Goal: Transaction & Acquisition: Obtain resource

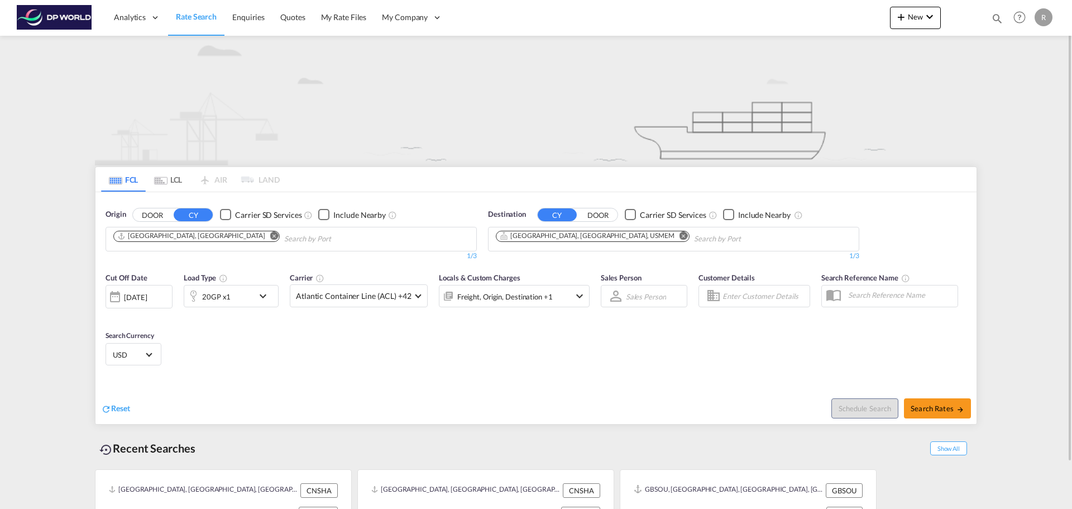
click at [270, 236] on md-icon "Remove" at bounding box center [274, 235] width 8 height 8
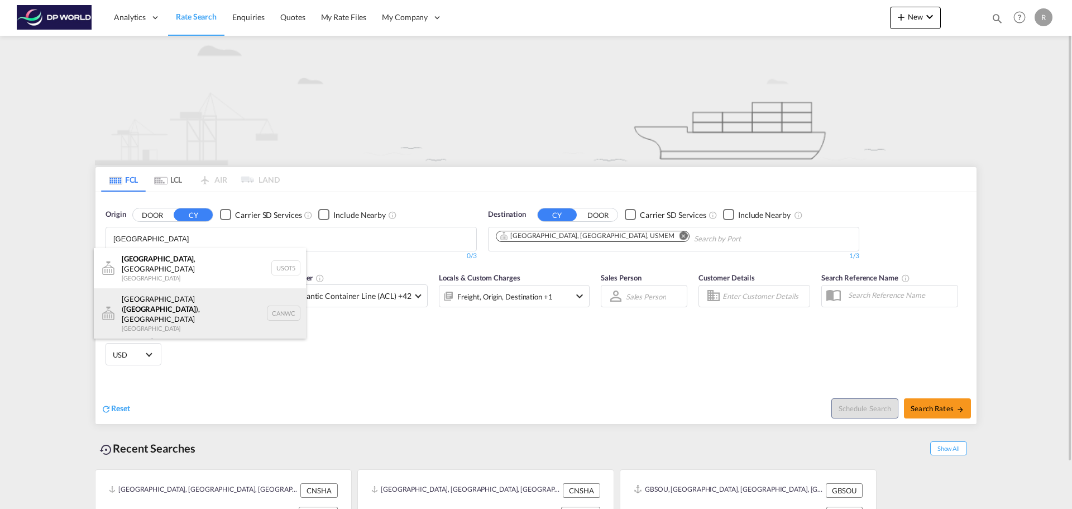
scroll to position [10, 0]
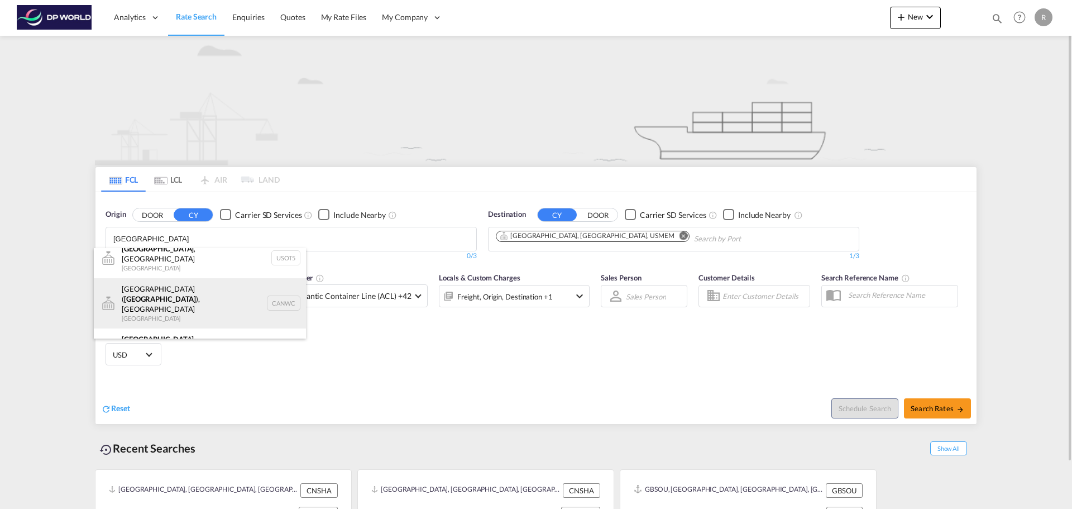
type input "[GEOGRAPHIC_DATA]"
click at [203, 292] on div "[GEOGRAPHIC_DATA] ( [GEOGRAPHIC_DATA] ), ON [GEOGRAPHIC_DATA] CANWC" at bounding box center [200, 303] width 212 height 50
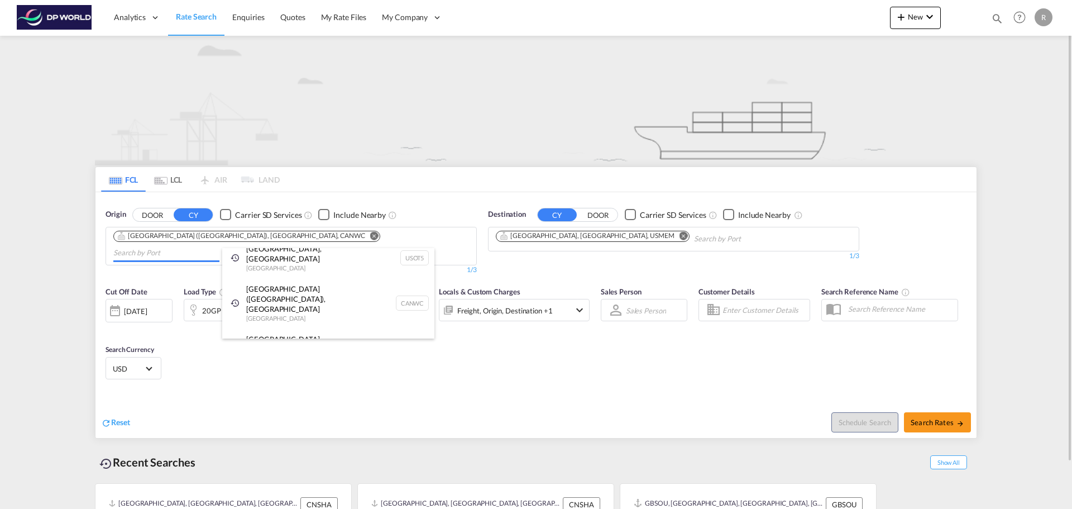
scroll to position [0, 0]
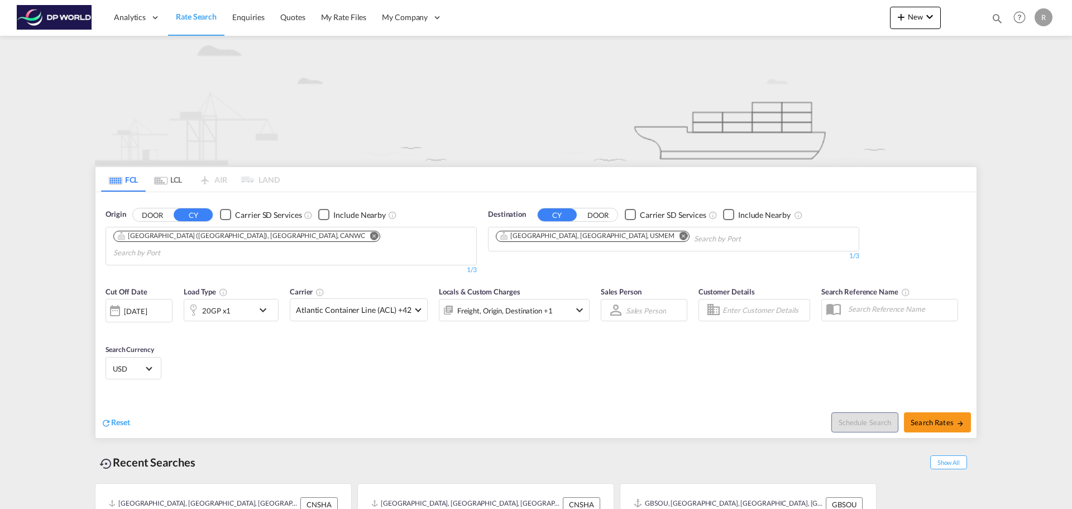
click at [680, 235] on md-icon "Remove" at bounding box center [684, 235] width 8 height 8
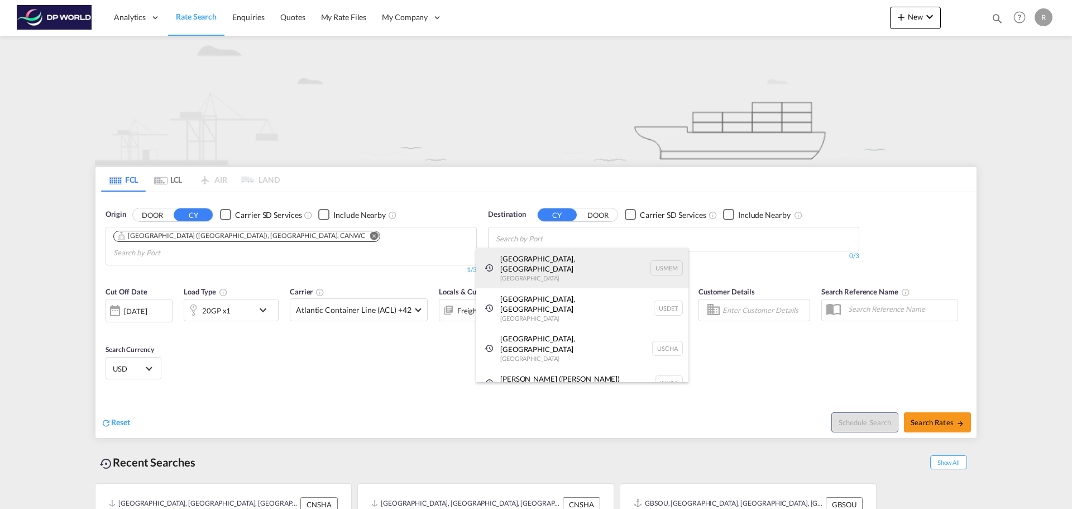
paste input "[GEOGRAPHIC_DATA]"
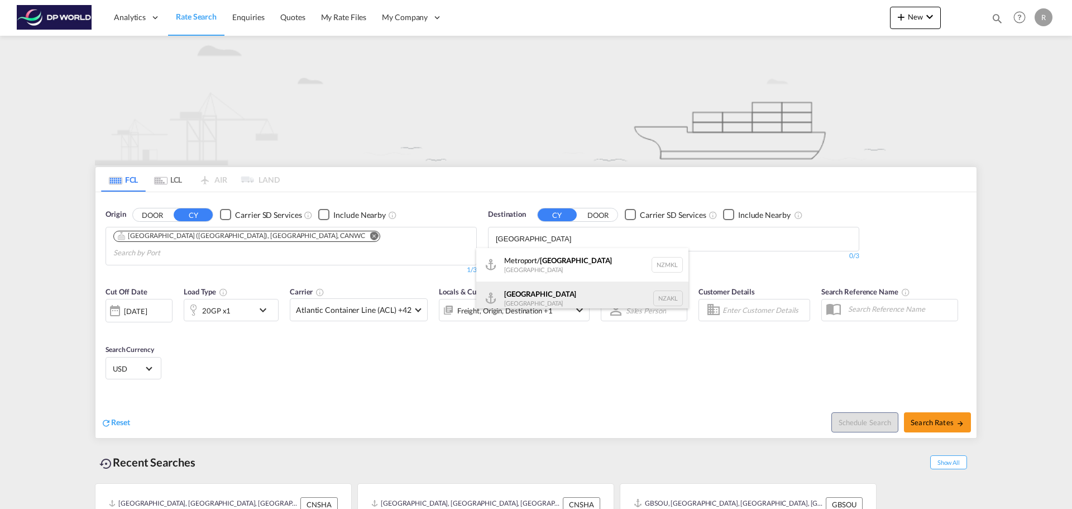
type input "[GEOGRAPHIC_DATA]"
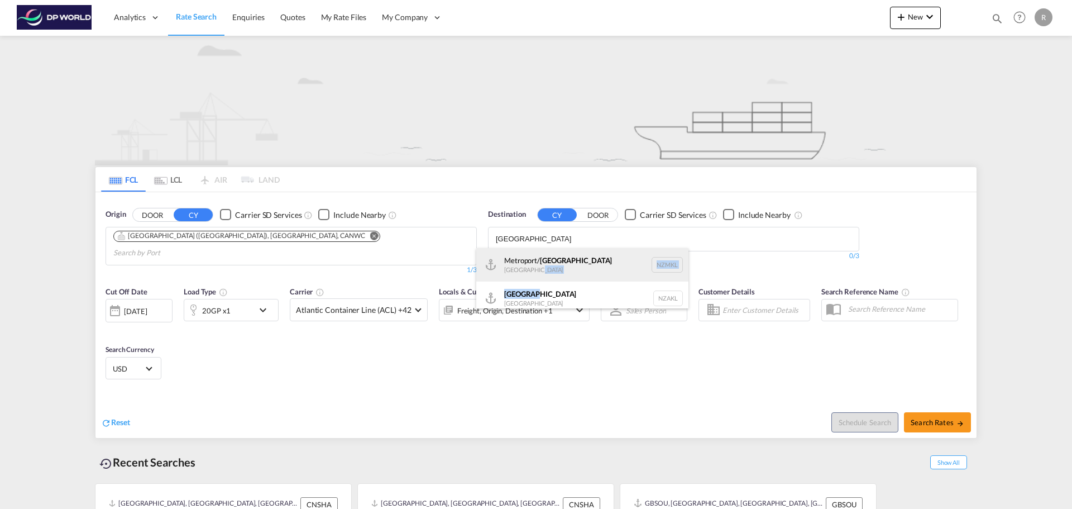
drag, startPoint x: 577, startPoint y: 294, endPoint x: 584, endPoint y: 266, distance: 28.7
click at [584, 266] on ul "[GEOGRAPHIC_DATA]/ [GEOGRAPHIC_DATA] [GEOGRAPHIC_DATA] NZMKL [GEOGRAPHIC_DATA] …" at bounding box center [582, 281] width 212 height 67
click at [583, 266] on div "[GEOGRAPHIC_DATA]/ [GEOGRAPHIC_DATA] [GEOGRAPHIC_DATA] NZMKL" at bounding box center [582, 265] width 212 height 34
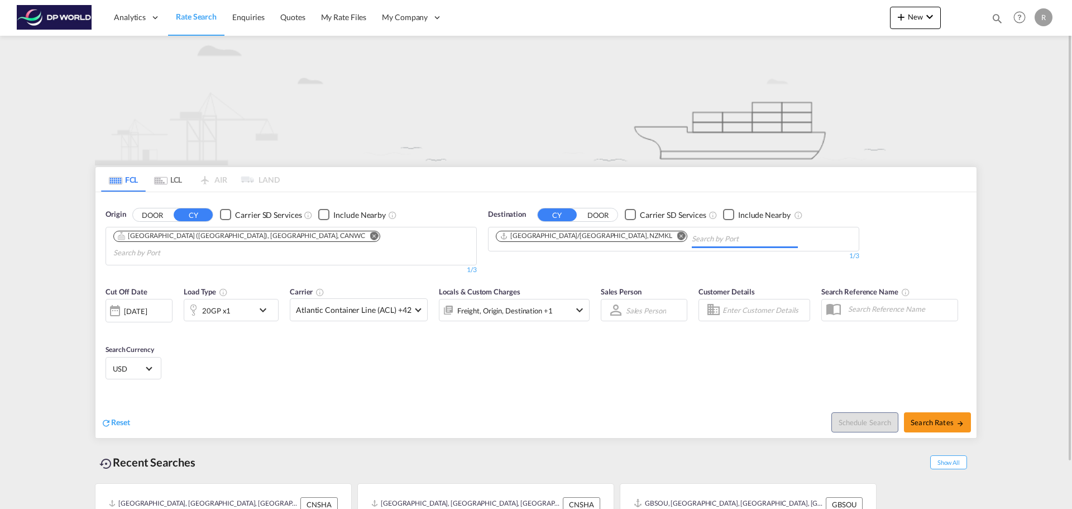
click at [147, 306] on div "[DATE]" at bounding box center [135, 311] width 23 height 10
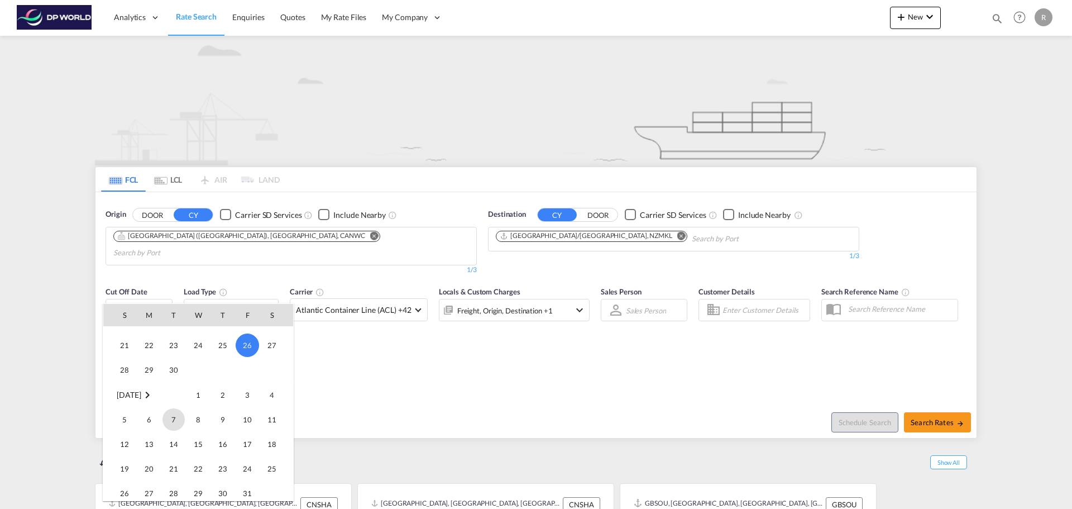
scroll to position [556, 0]
drag, startPoint x: 198, startPoint y: 428, endPoint x: 210, endPoint y: 437, distance: 14.7
click at [198, 429] on span "15" at bounding box center [198, 424] width 22 height 22
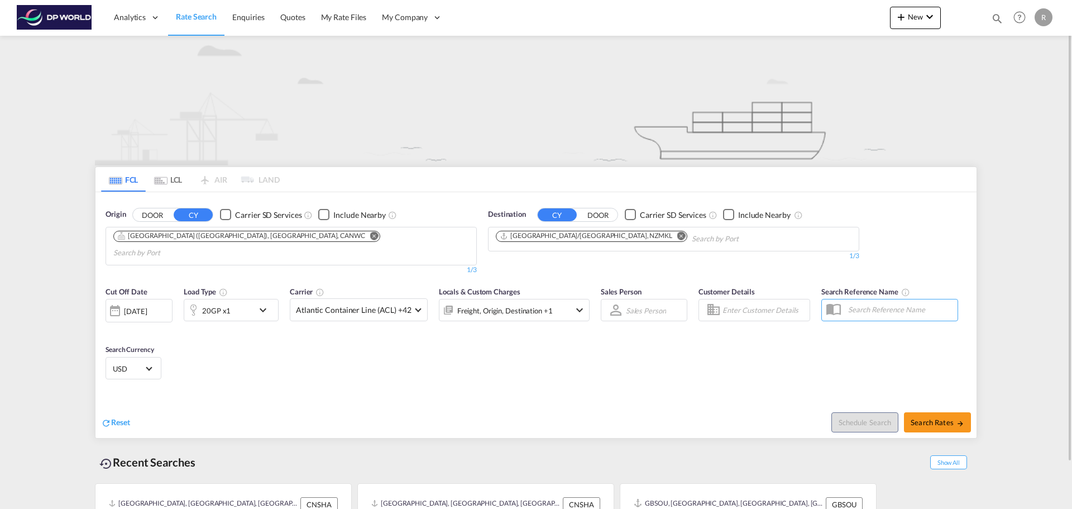
drag, startPoint x: 236, startPoint y: 366, endPoint x: 241, endPoint y: 360, distance: 7.5
click at [236, 363] on div "Cut Off Date [DATE] [DATE] Load Type 20GP x1 Carrier Atlantic Container Line (A…" at bounding box center [536, 334] width 881 height 109
click at [251, 299] on div "20GP x1" at bounding box center [218, 310] width 69 height 22
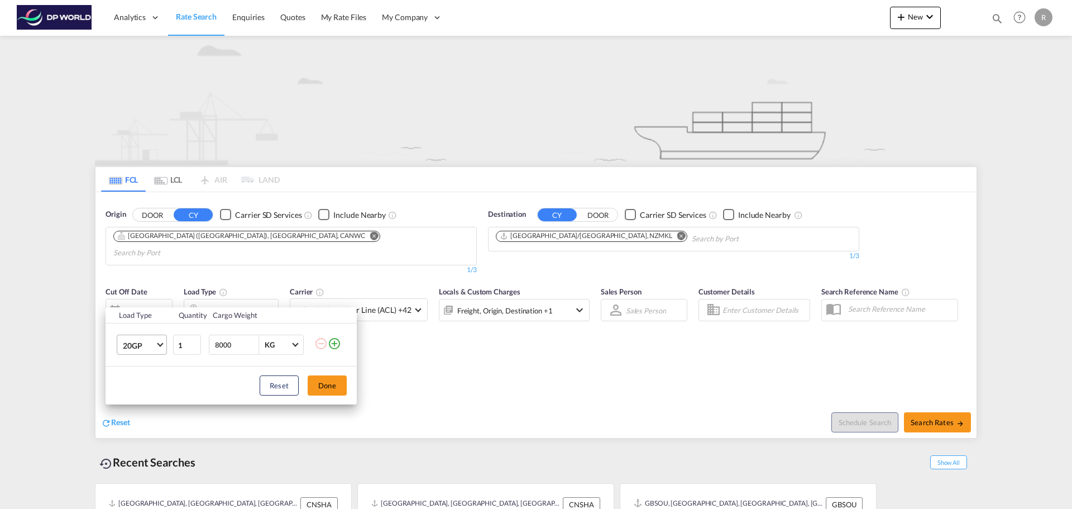
click at [158, 340] on md-select-value "20GP" at bounding box center [144, 344] width 45 height 19
click at [155, 393] on md-option "40HC" at bounding box center [152, 398] width 76 height 27
click at [339, 385] on button "Done" at bounding box center [327, 385] width 39 height 20
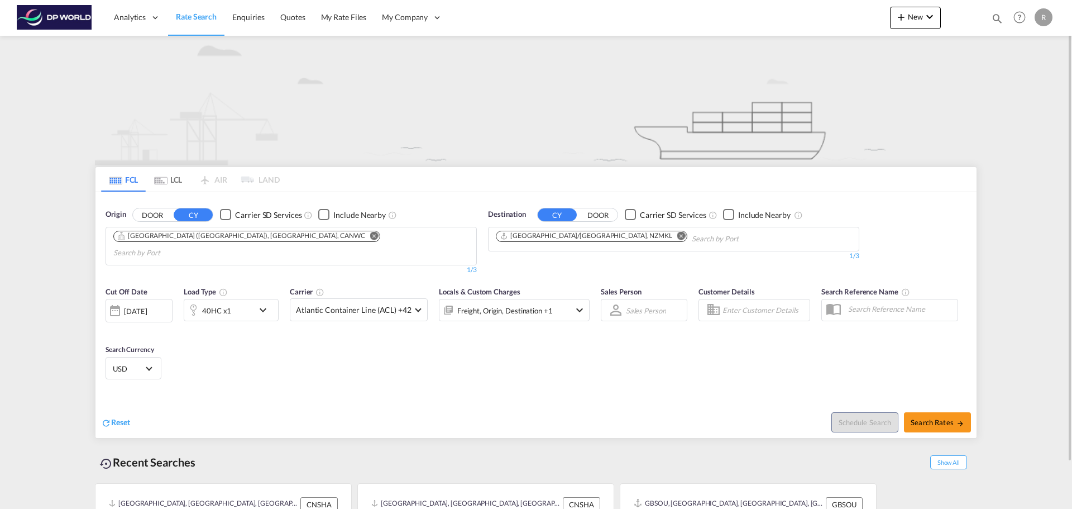
click at [279, 290] on div "Cut Off Date [DATE] [DATE] Load Type 40HC x1 Carrier Atlantic Container Line (A…" at bounding box center [348, 309] width 484 height 47
click at [269, 303] on md-icon "icon-chevron-down" at bounding box center [265, 309] width 19 height 13
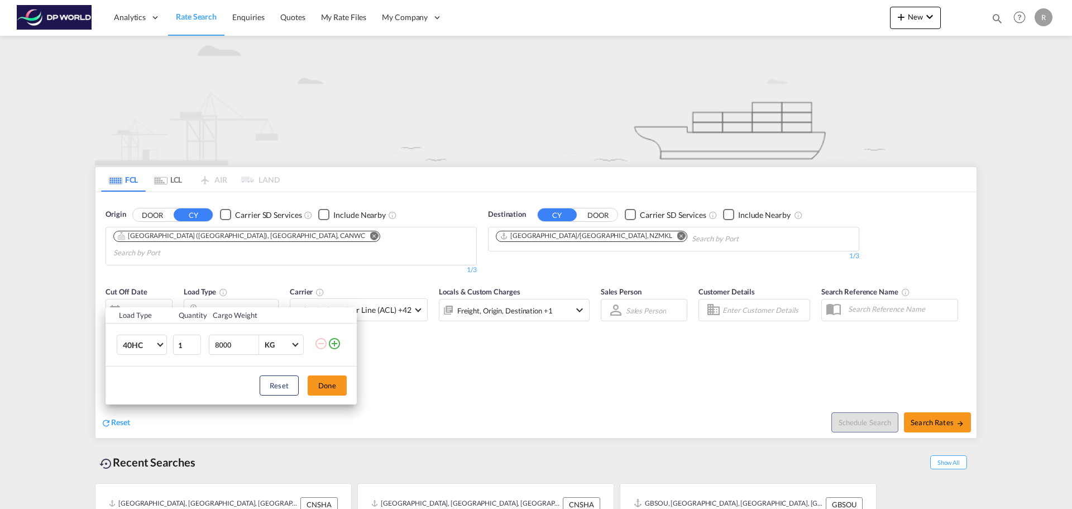
click at [215, 347] on input "8000" at bounding box center [236, 344] width 45 height 19
type input "18000"
click at [331, 373] on div "Reset Done" at bounding box center [231, 385] width 251 height 38
click at [335, 378] on button "Done" at bounding box center [327, 385] width 39 height 20
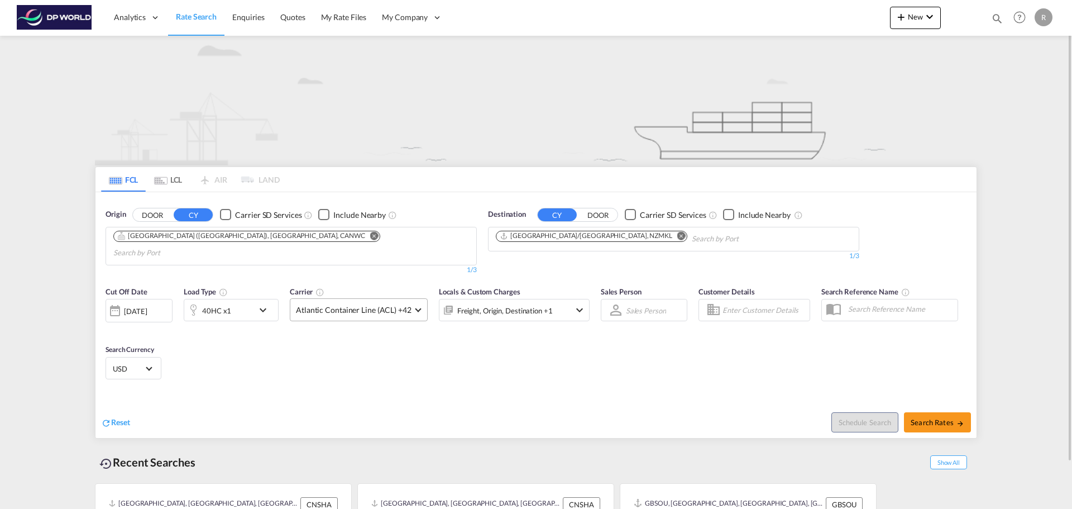
click at [422, 299] on md-select-value "Atlantic Container Line (ACL) +42" at bounding box center [358, 310] width 137 height 22
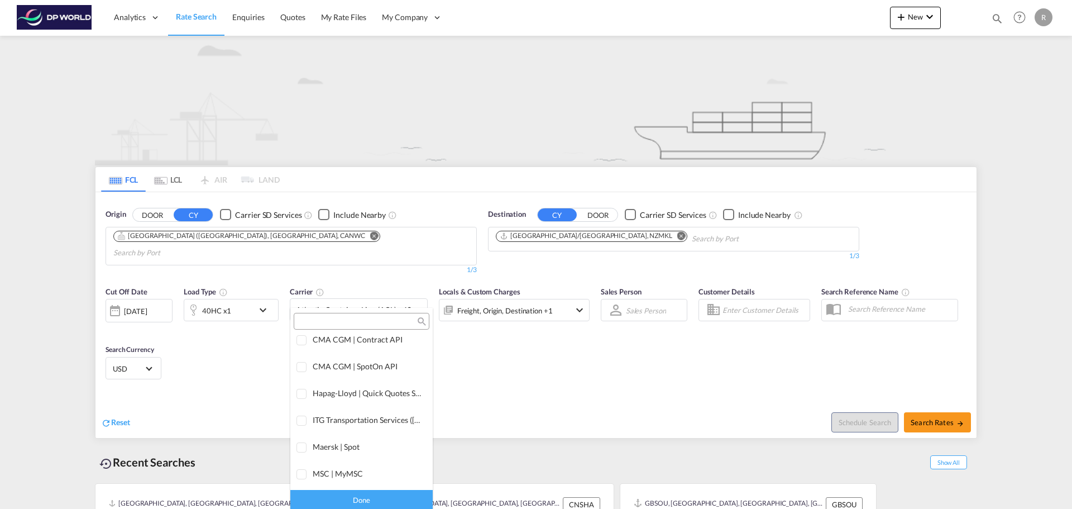
scroll to position [0, 0]
click at [404, 346] on div "All (26)" at bounding box center [415, 346] width 23 height 11
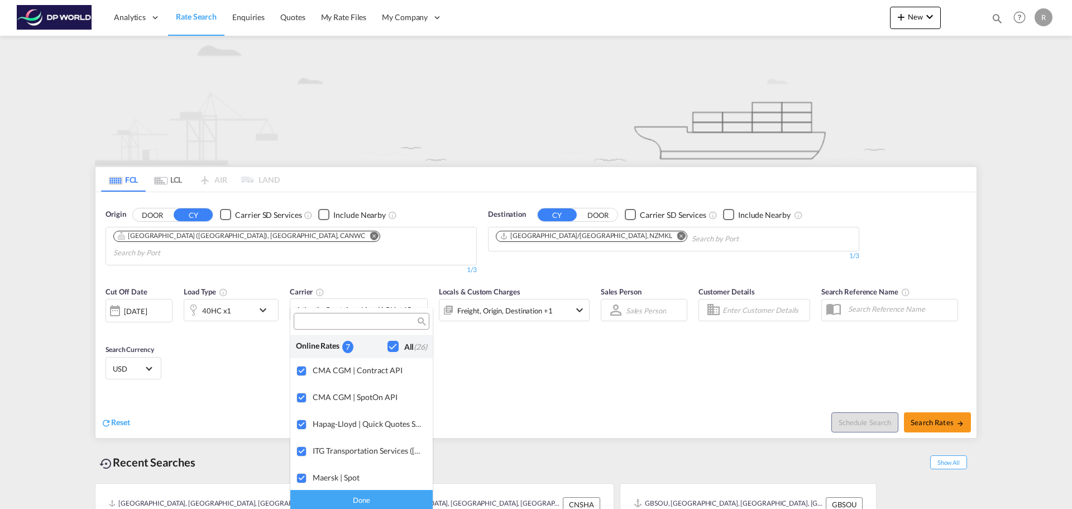
click at [937, 414] on md-backdrop at bounding box center [536, 254] width 1072 height 509
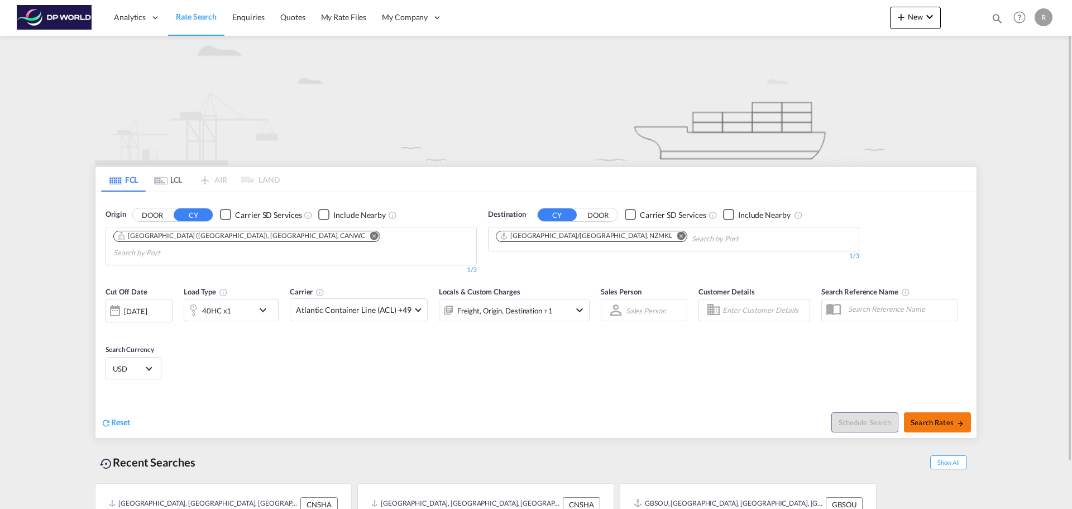
click at [935, 418] on span "Search Rates" at bounding box center [938, 422] width 54 height 9
type input "CANWC to NZMKL / [DATE]"
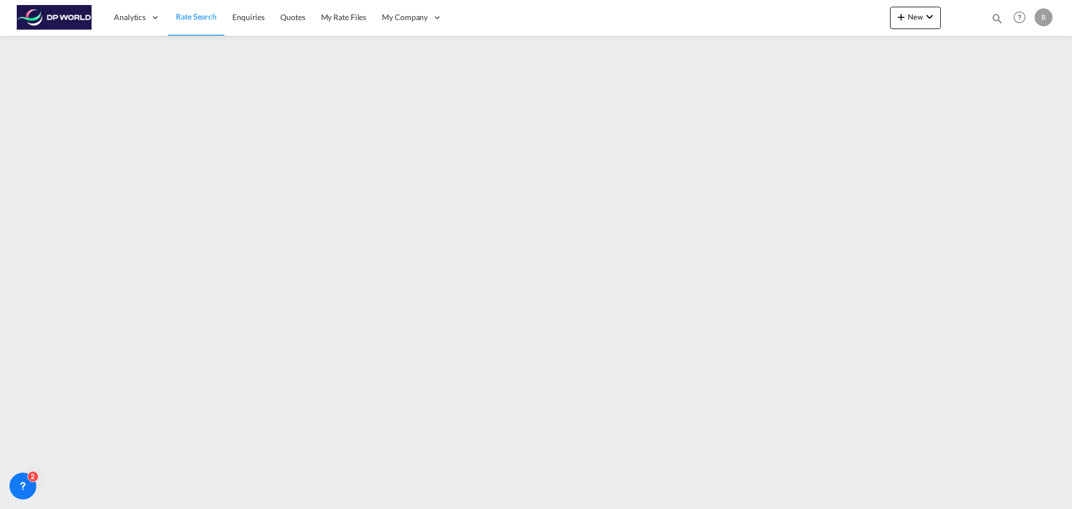
click at [203, 18] on span "Rate Search" at bounding box center [196, 16] width 41 height 9
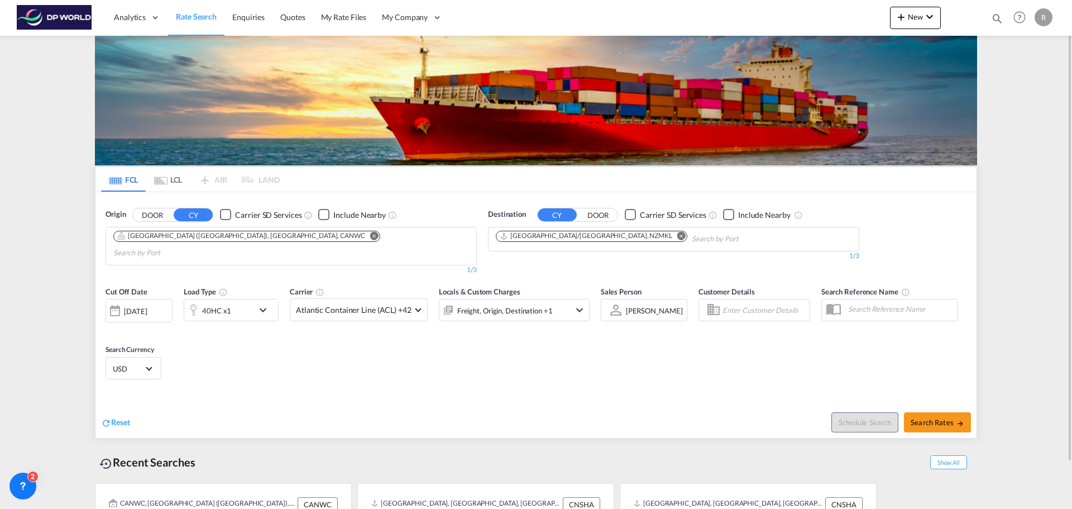
click at [363, 241] on button "Remove" at bounding box center [371, 236] width 17 height 11
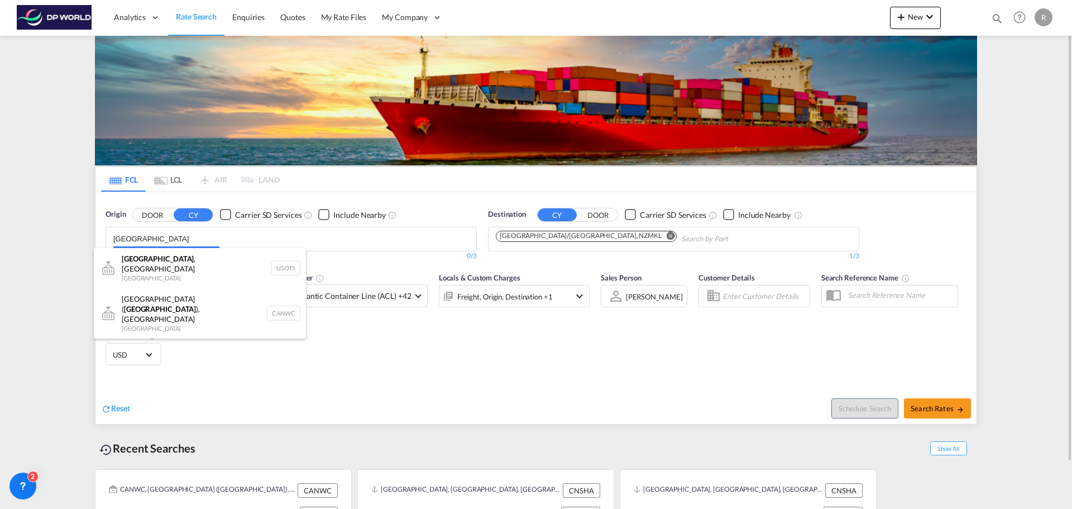
drag, startPoint x: 135, startPoint y: 236, endPoint x: 117, endPoint y: 232, distance: 18.4
click at [117, 232] on body "Analytics Dashboard Rate Search Enquiries Quotes My Rate Files My Company" at bounding box center [536, 254] width 1072 height 509
drag, startPoint x: 132, startPoint y: 239, endPoint x: 88, endPoint y: 231, distance: 44.8
click at [89, 231] on div "FCL LCL AIR LAND FCL LCL AIR LAND Origin DOOR CY Carrier SD Services Include Ne…" at bounding box center [536, 298] width 894 height 525
type input "[GEOGRAPHIC_DATA]"
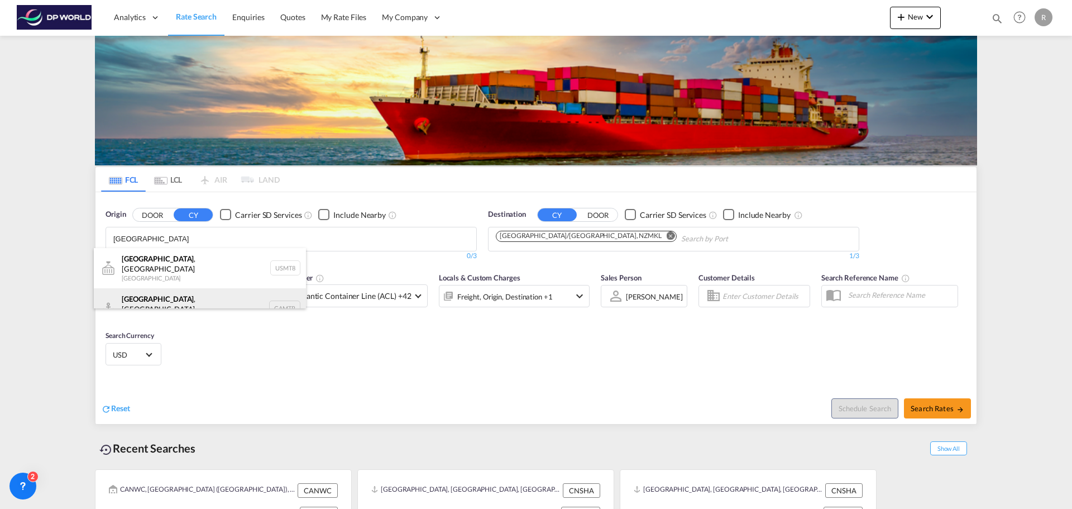
click at [190, 291] on div "[GEOGRAPHIC_DATA] , [GEOGRAPHIC_DATA] Canada CAMTR" at bounding box center [200, 308] width 212 height 40
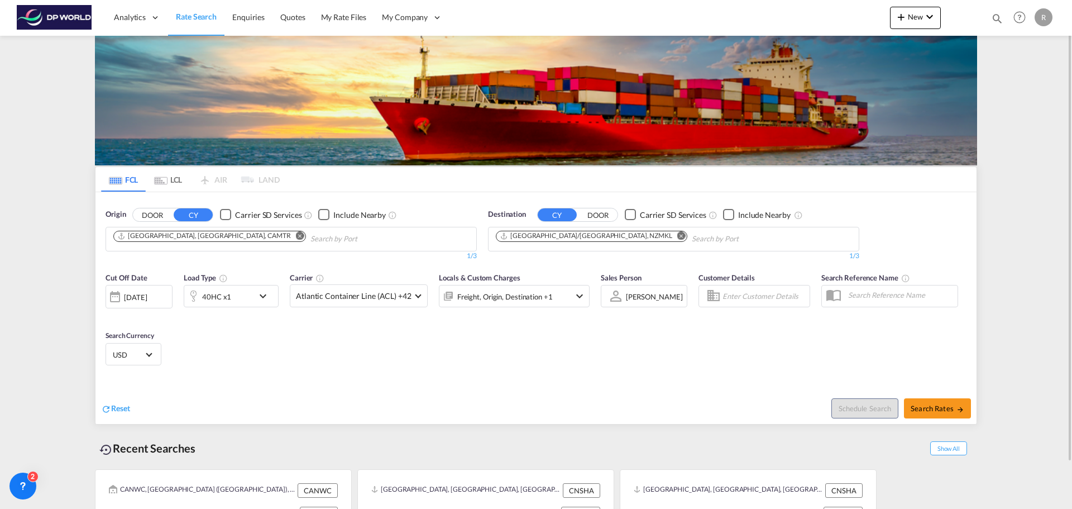
click at [277, 298] on div "40HC x1" at bounding box center [231, 296] width 95 height 22
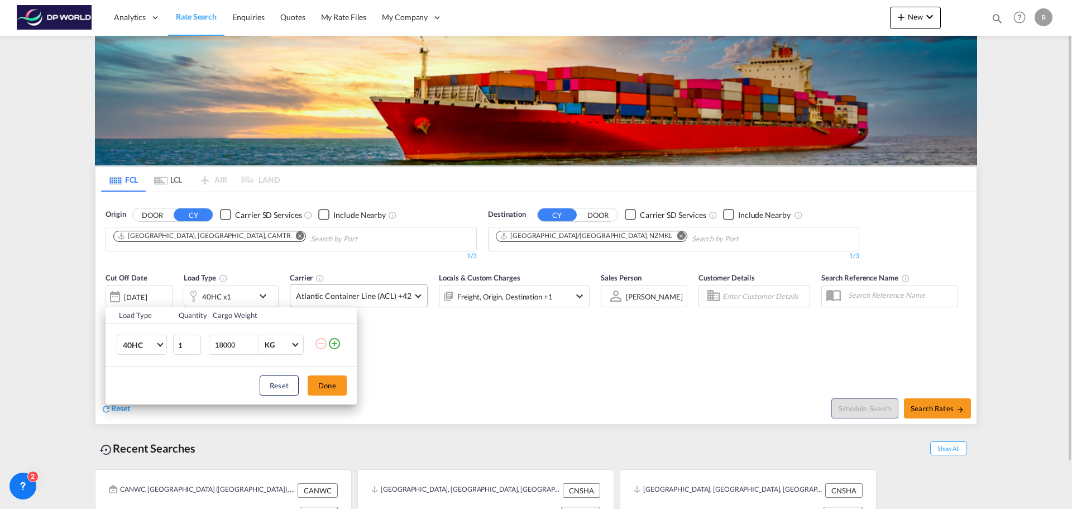
click at [359, 294] on div "Load Type Quantity Cargo Weight 40HC 20GP 40GP 40HC 45HC 20RE 40RE 40HR 20OT 40…" at bounding box center [536, 254] width 1072 height 509
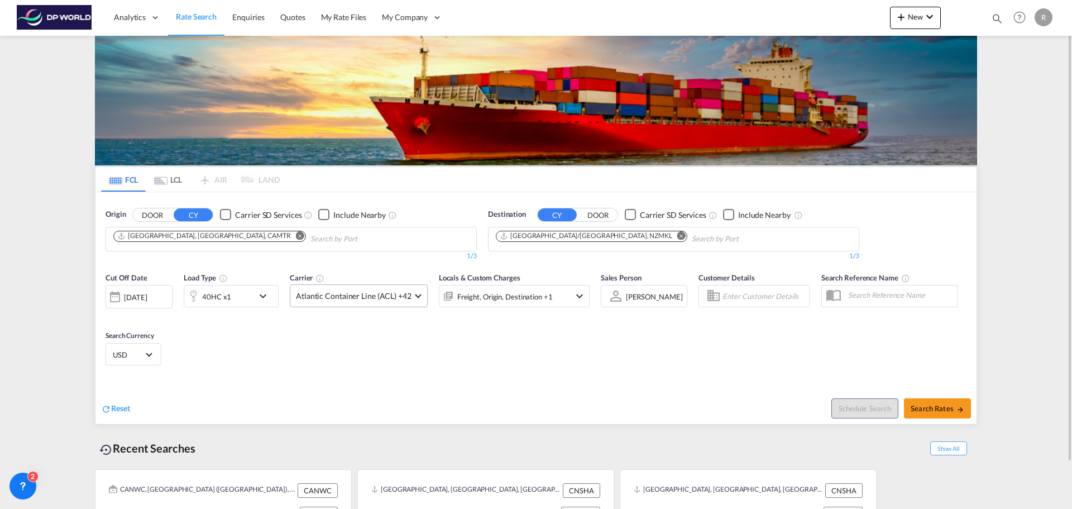
click at [392, 296] on span "Atlantic Container Line (ACL) +42" at bounding box center [354, 295] width 116 height 11
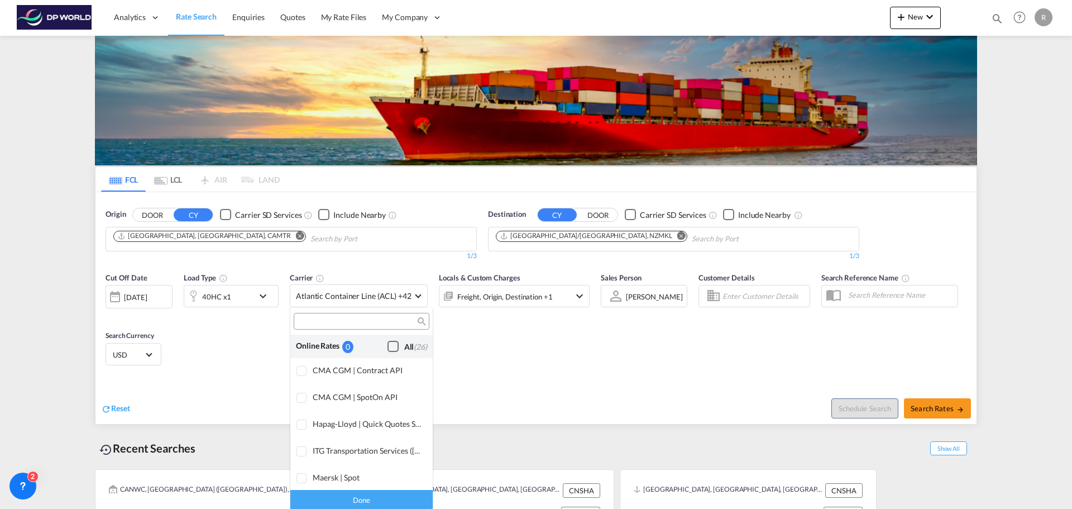
click at [404, 345] on div "All (26)" at bounding box center [415, 346] width 23 height 11
click at [948, 403] on md-backdrop at bounding box center [536, 254] width 1072 height 509
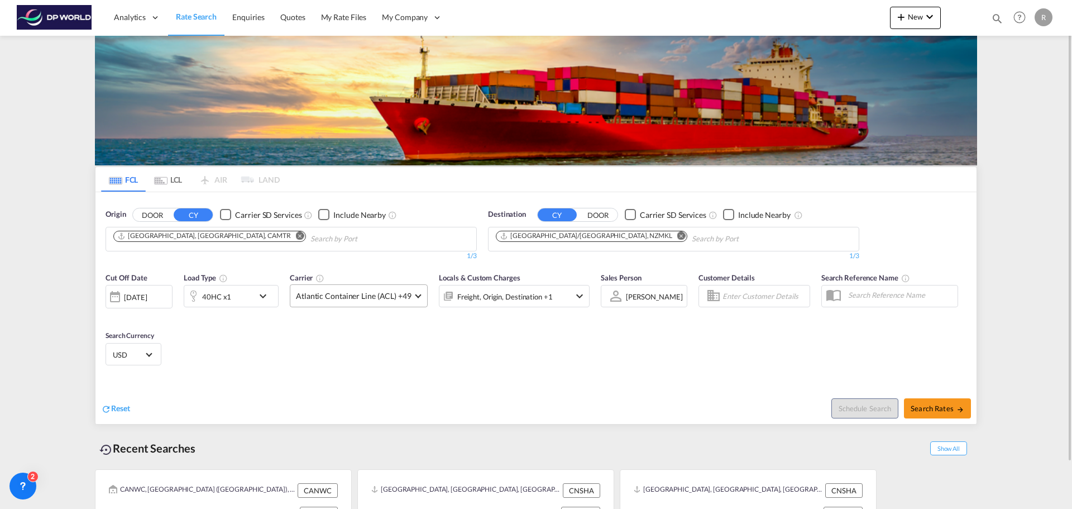
click at [382, 292] on span "Atlantic Container Line (ACL) +49" at bounding box center [354, 295] width 116 height 11
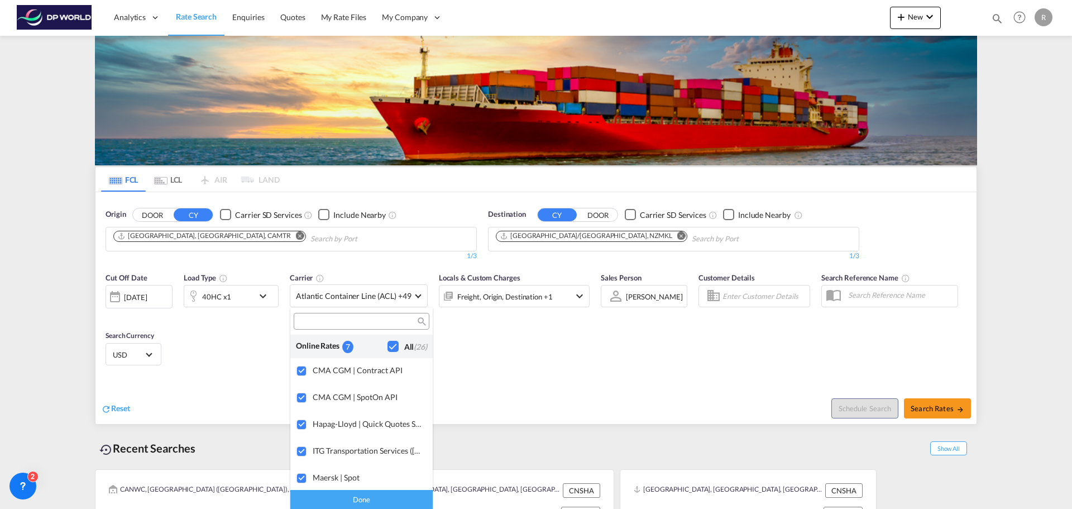
click at [572, 349] on md-backdrop at bounding box center [536, 254] width 1072 height 509
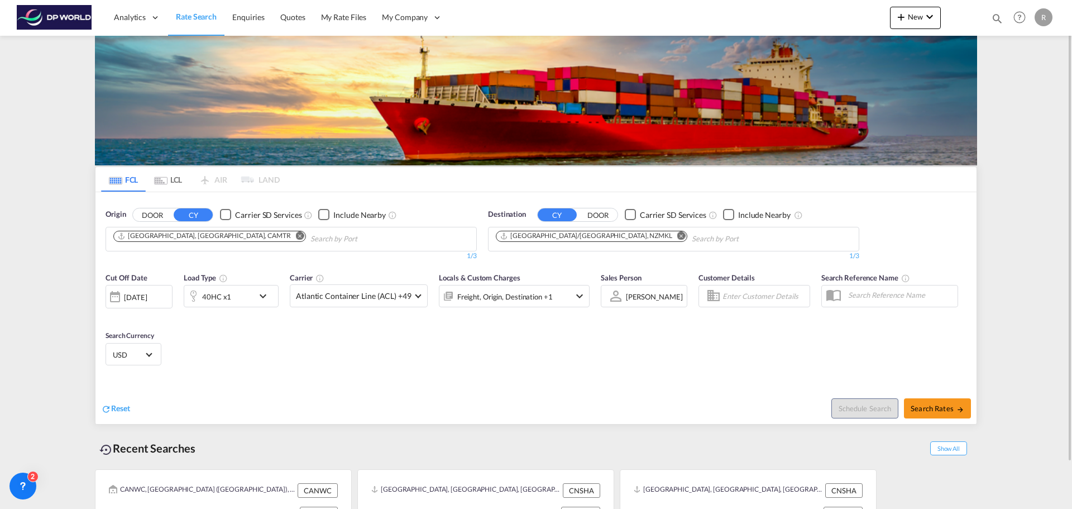
click at [147, 298] on div "[DATE]" at bounding box center [135, 297] width 23 height 10
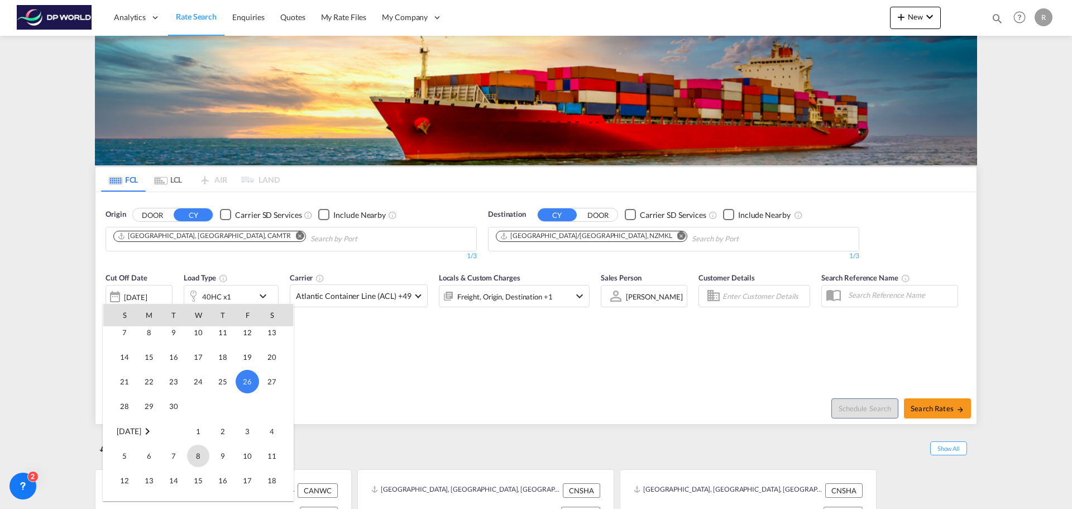
scroll to position [556, 0]
click at [194, 431] on span "15" at bounding box center [198, 424] width 22 height 22
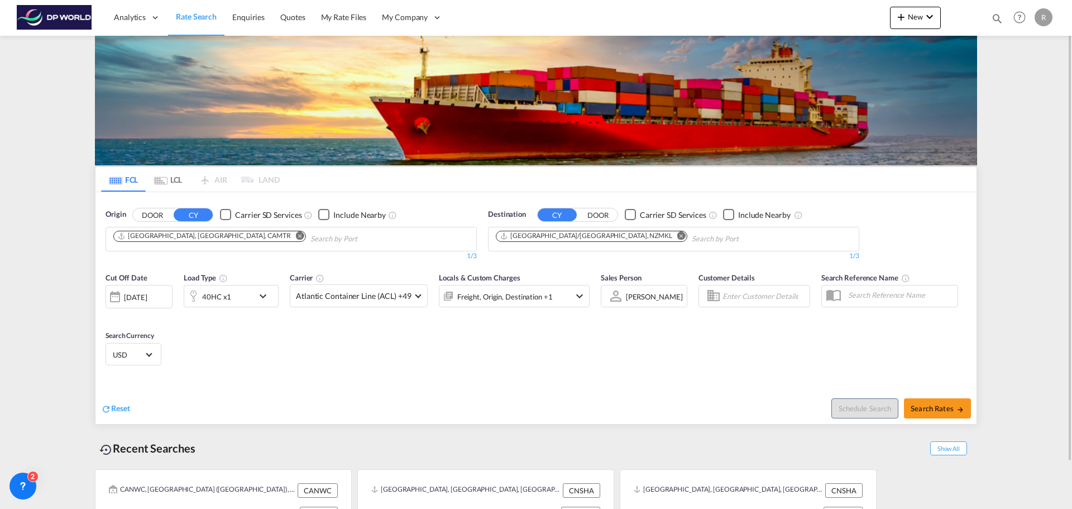
click at [375, 378] on div "Reset Schedule Search Search Rates" at bounding box center [536, 399] width 881 height 49
click at [147, 295] on div "[DATE]" at bounding box center [135, 297] width 23 height 10
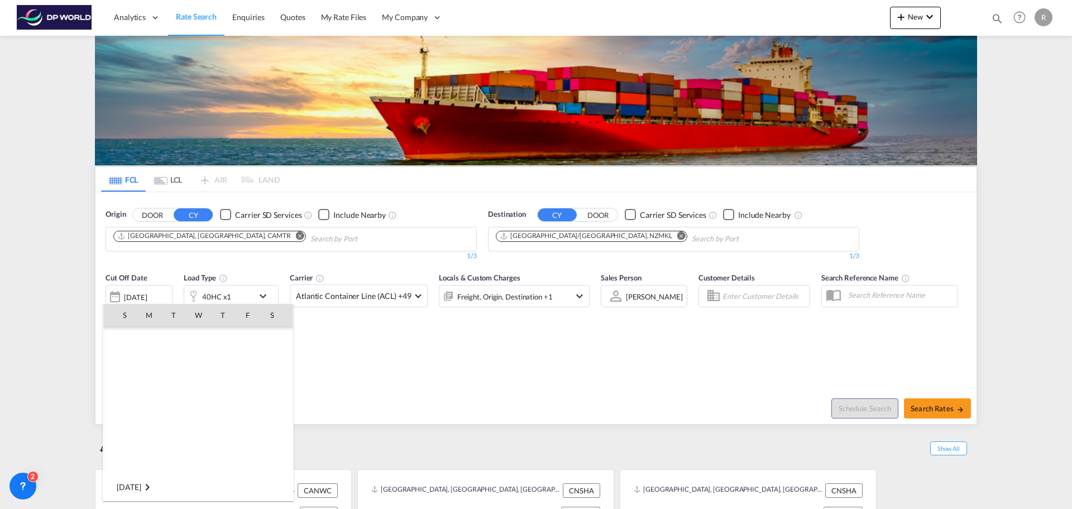
scroll to position [592, 0]
click at [176, 390] on span "14" at bounding box center [174, 388] width 22 height 22
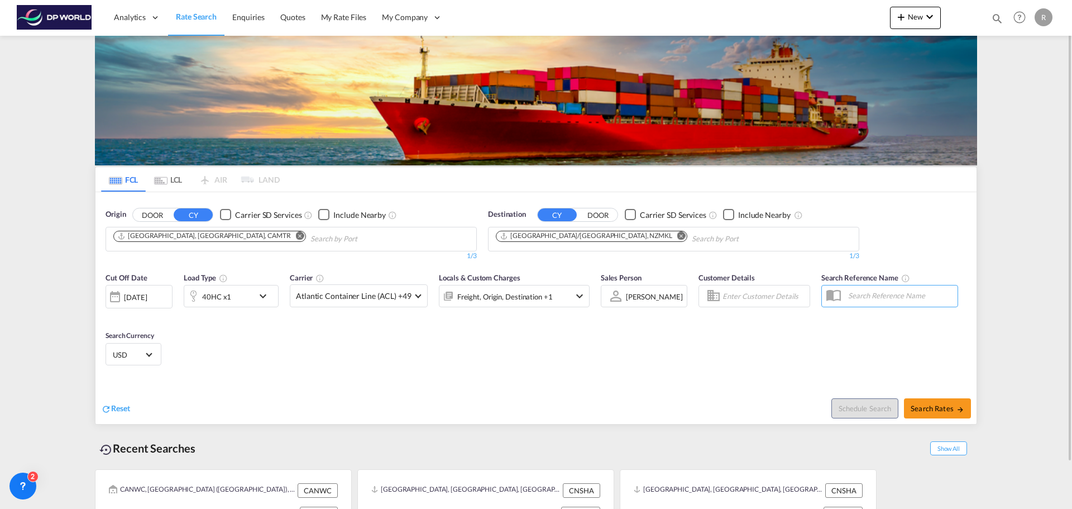
click at [449, 355] on div "Cut Off Date [DATE] [DATE] Load Type 40HC x1 Carrier Atlantic Container Line (A…" at bounding box center [536, 320] width 881 height 109
click at [940, 409] on span "Search Rates" at bounding box center [938, 408] width 54 height 9
type input "CAMTR to NZMKL / [DATE]"
